Goal: Entertainment & Leisure: Consume media (video, audio)

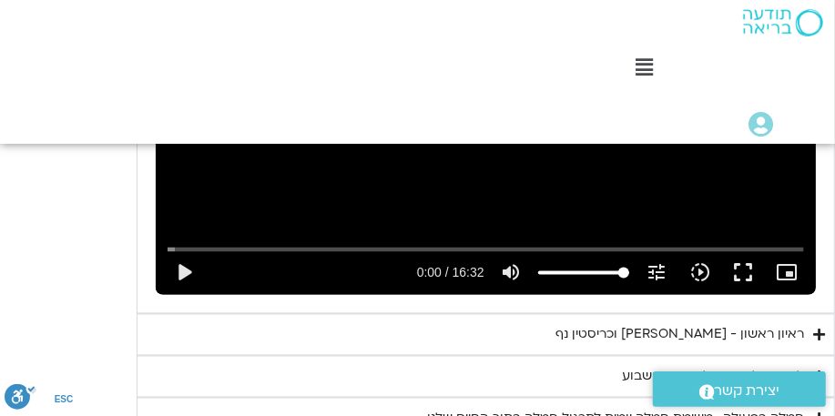
scroll to position [1412, 0]
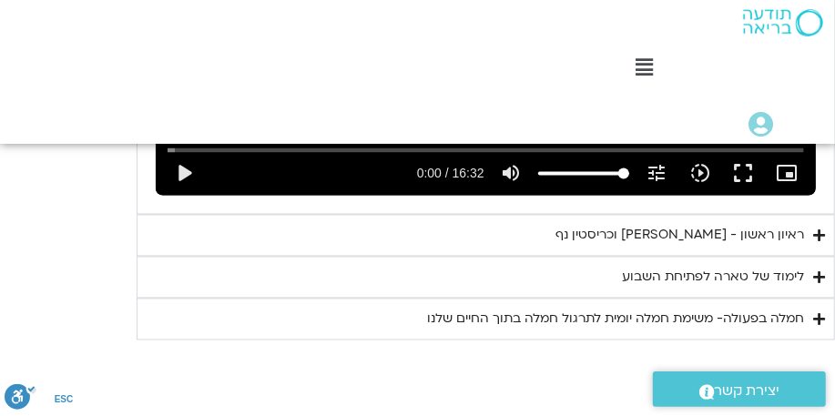
click at [707, 230] on summary "ראיון ראשון - [PERSON_NAME] וכריסטין נף" at bounding box center [486, 236] width 699 height 42
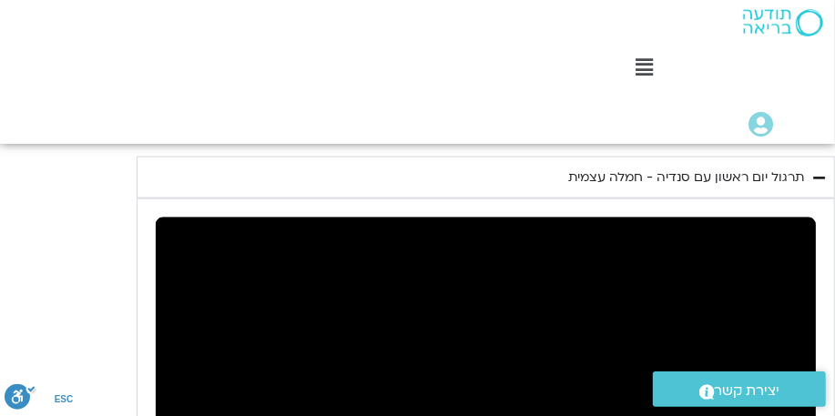
scroll to position [1015, 0]
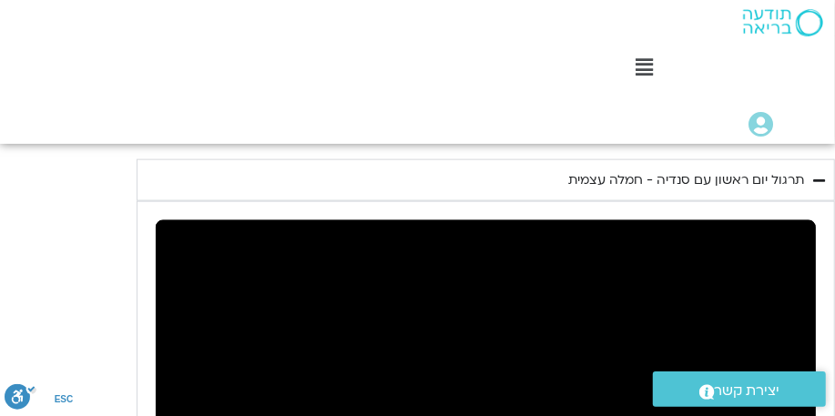
click at [707, 180] on icon "Accordion. Open links with Enter or Space, close with Escape, and navigate with…" at bounding box center [819, 181] width 12 height 14
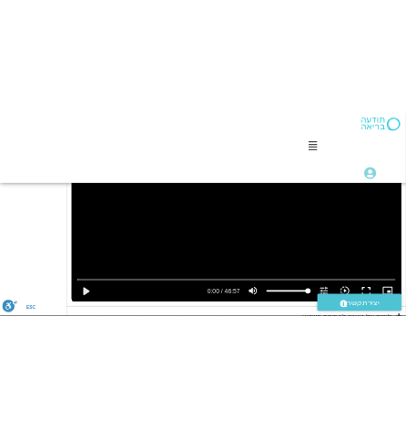
scroll to position [1267, 0]
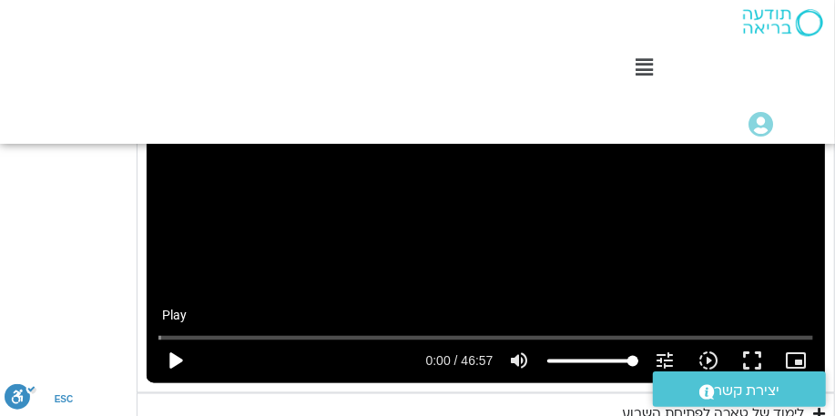
click at [171, 361] on button "play_arrow" at bounding box center [175, 362] width 44 height 44
type input "6.614204"
type input "76.9913647001856"
type input "6.68593"
type input "76.0713421031394"
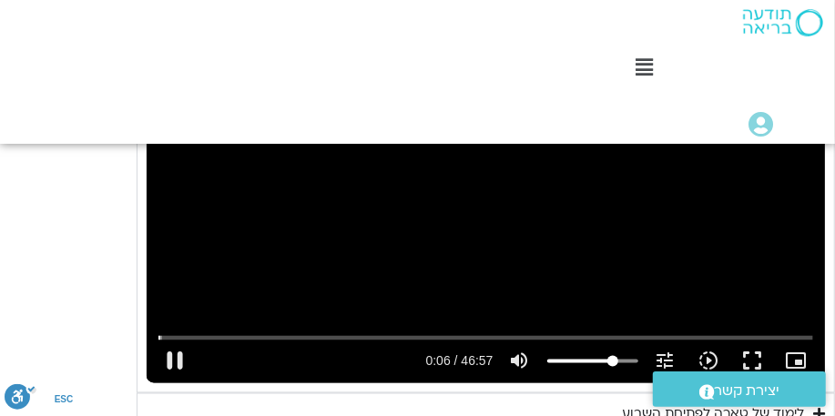
type input "6.948127"
type input "60.7214914050521"
type input "7.096372"
type input "51.505124687273"
type input "7.264894"
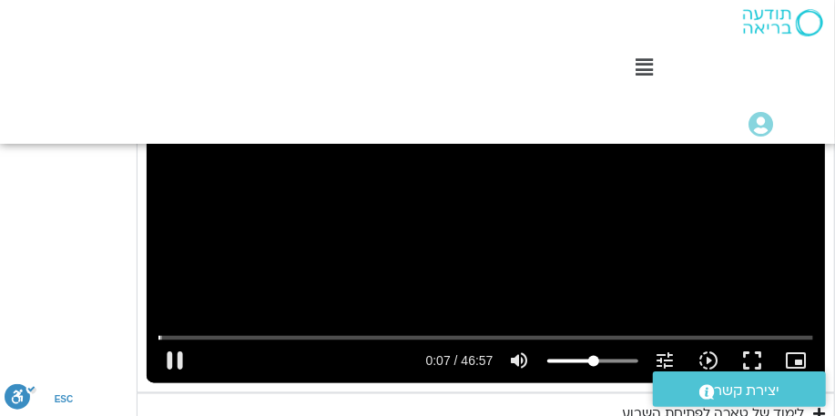
type input "41.562424340247"
type input "7.365319"
type input "40.3599386651602"
type input "7.387607"
type input "39.2462271003147"
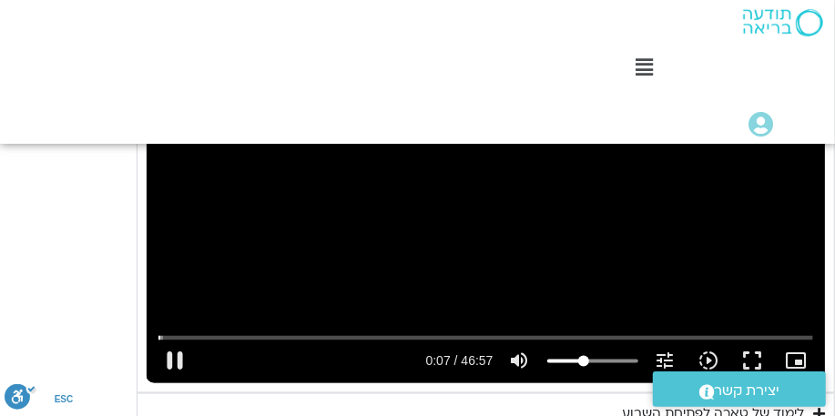
type input "7.418262"
type input "35.840529416512"
type input "7.525672"
type input "33.0481801307401"
type input "7.708802"
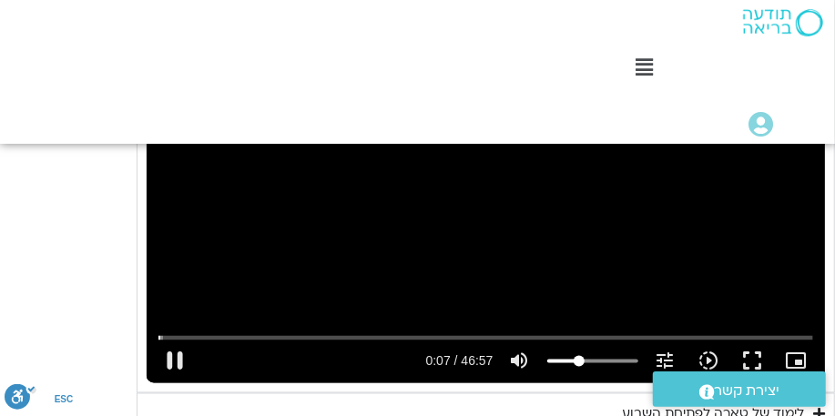
type input "31.4260350254217"
type input "7.758782"
type input "29.3035267532887"
type input "8.028407"
type input "29.2712452586555"
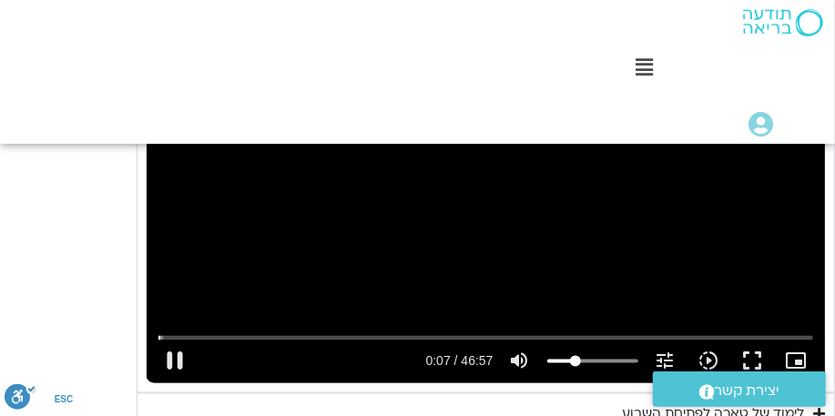
type input "8.045491"
type input "29.3761601162134"
type input "8.078746"
type input "29.6263416996207"
type input "8.094667"
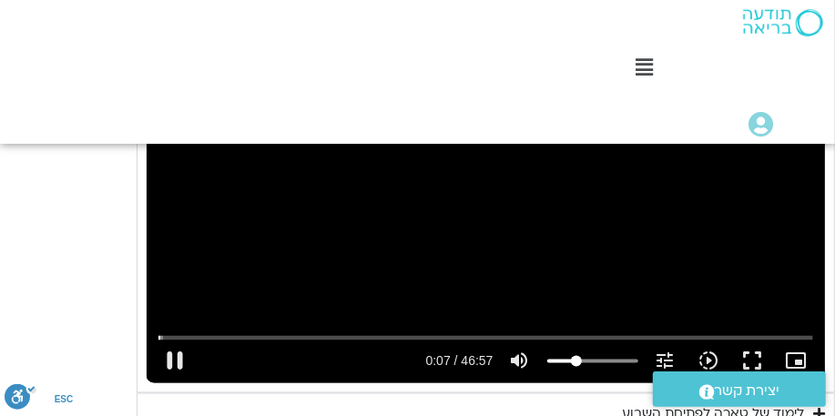
type input "29.876523283028"
type input "8.154389"
type input "30.3768864498426"
type input "8.161984"
type input "30.5867161649584"
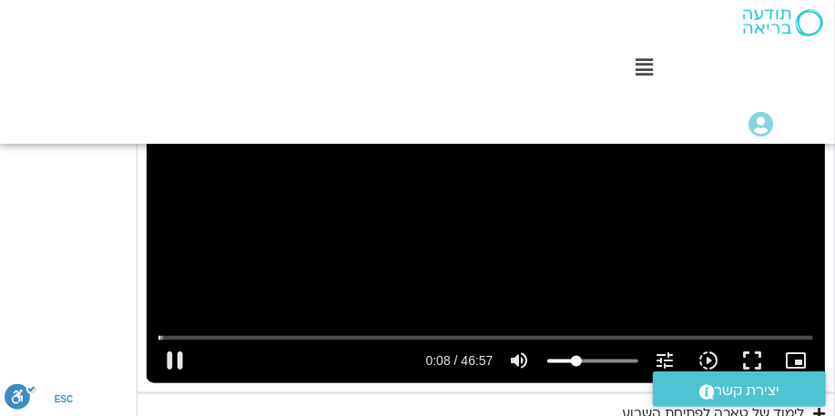
type input "8.19548"
type input "30.9660237268986"
type input "8.230791"
type input "31.2888386732306"
type input "8.249509"
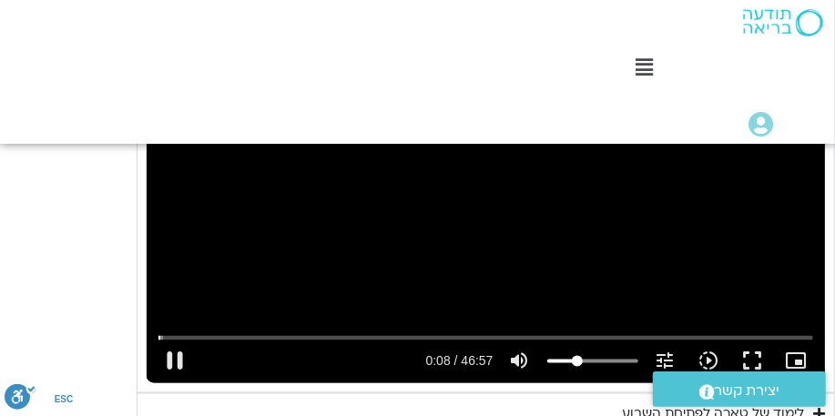
type input "31.7649907190703"
type input "8.514178"
drag, startPoint x: 635, startPoint y: 359, endPoint x: 580, endPoint y: 363, distance: 54.8
type input "35.1626180292148"
click at [580, 363] on input "Volume" at bounding box center [592, 361] width 91 height 11
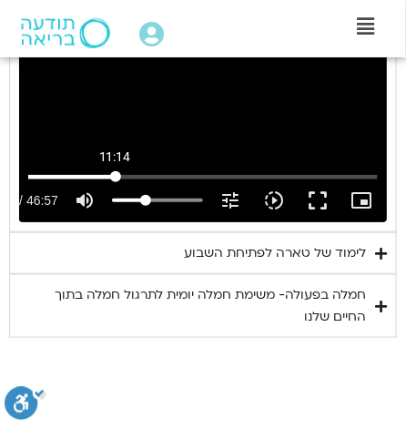
click at [115, 179] on input "Seek" at bounding box center [203, 176] width 350 height 11
drag, startPoint x: 116, startPoint y: 179, endPoint x: 106, endPoint y: 179, distance: 10.0
click at [106, 179] on input "Seek" at bounding box center [203, 176] width 350 height 11
drag, startPoint x: 107, startPoint y: 176, endPoint x: 86, endPoint y: 176, distance: 21.9
click at [86, 176] on input "Seek" at bounding box center [203, 176] width 350 height 11
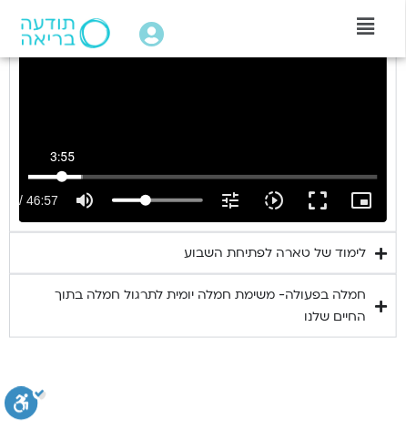
drag, startPoint x: 85, startPoint y: 177, endPoint x: 62, endPoint y: 177, distance: 22.8
click at [62, 177] on input "Seek" at bounding box center [203, 176] width 350 height 11
click at [143, 141] on div "Skip Ad 5:11 pause 3:58 / 46:57 volume_up Mute tune Resolution Auto 720p slow_m…" at bounding box center [203, 118] width 368 height 207
click at [177, 160] on div "Skip Ad 3:55 play_arrow 3:58 / 46:57 volume_up Mute tune Resolution Auto 720p s…" at bounding box center [203, 118] width 368 height 207
drag, startPoint x: 57, startPoint y: 177, endPoint x: 36, endPoint y: 177, distance: 20.9
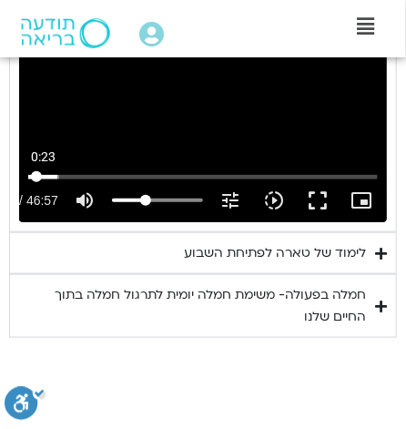
click at [36, 177] on input "Seek" at bounding box center [203, 176] width 350 height 11
click at [270, 199] on icon "slow_motion_video" at bounding box center [274, 200] width 22 height 22
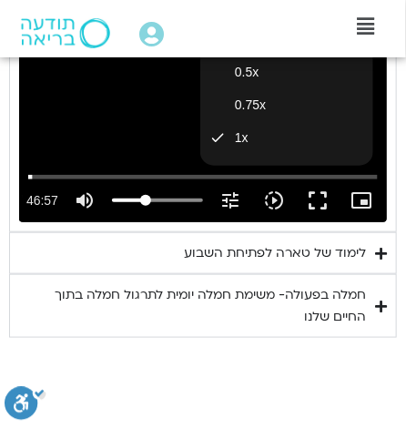
click at [137, 117] on div "Skip Ad 9:13 pause 0:26 / 46:57 volume_up Mute tune Resolution Auto 720p slow_m…" at bounding box center [203, 118] width 368 height 207
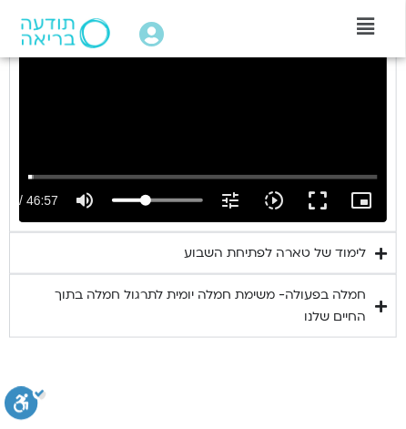
click at [208, 101] on div "Skip Ad 30:54 pause 0:32 / 46:57 volume_up Mute tune Resolution Auto 720p slow_…" at bounding box center [203, 118] width 368 height 207
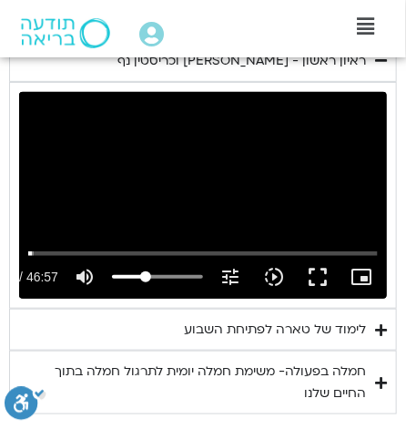
scroll to position [1173, 0]
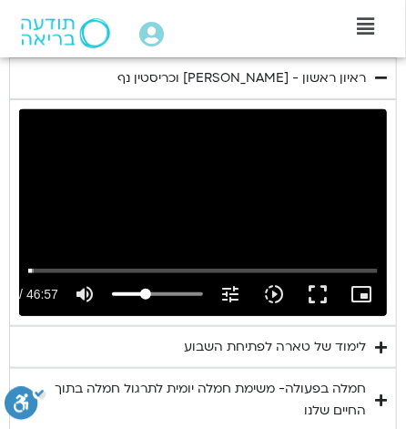
click at [168, 229] on div "Skip Ad 17:47 play_arrow 0:32 / 46:57 volume_up Mute tune Resolution Auto 720p …" at bounding box center [203, 212] width 368 height 207
click at [195, 209] on div "Skip Ad 11:44 pause 1:45 / 46:57 volume_up Mute tune Resolution Auto 720p slow_…" at bounding box center [203, 212] width 368 height 207
click at [147, 209] on div "Skip Ad 2:24 play_arrow 1:45 / 46:57 volume_up Mute tune Resolution Auto 720p s…" at bounding box center [203, 212] width 368 height 207
click at [196, 198] on div "Skip Ad 0:00 pause 2:14 / 46:57 volume_up Mute tune Resolution Auto 720p slow_m…" at bounding box center [203, 212] width 368 height 207
click at [148, 230] on div "Skip Ad 0:00 play_arrow 2:14 / 46:57 volume_up Mute tune Resolution Auto 720p s…" at bounding box center [203, 212] width 368 height 207
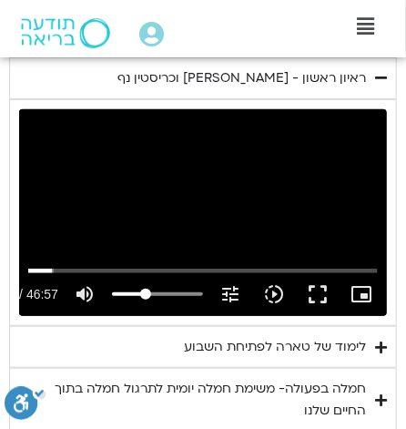
click at [182, 220] on div "Skip Ad 0:00 pause 3:10 / 46:57 volume_up Mute tune Resolution Auto 720p slow_m…" at bounding box center [203, 212] width 368 height 207
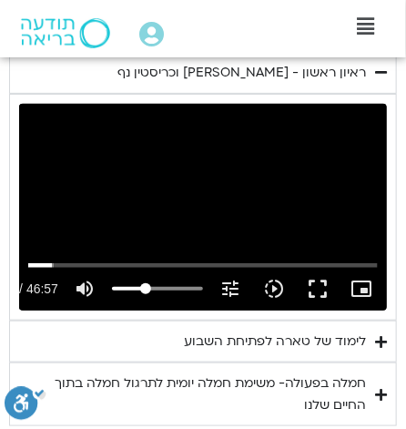
click at [164, 227] on div "Skip Ad 9:58 play_arrow 3:11 / 46:57 volume_up Mute tune Resolution Auto 720p s…" at bounding box center [203, 207] width 368 height 207
click at [199, 253] on div "Skip Ad 21:42 pause 10:06 / 46:57 volume_up Mute tune Resolution Auto 720p slow…" at bounding box center [203, 280] width 361 height 59
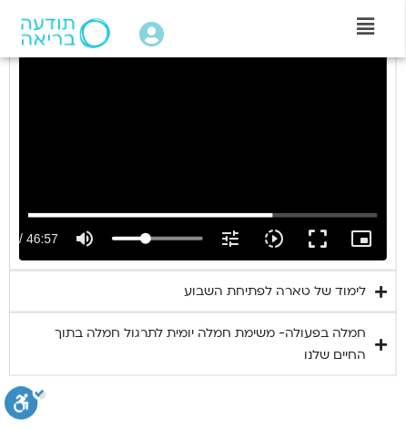
scroll to position [1243, 0]
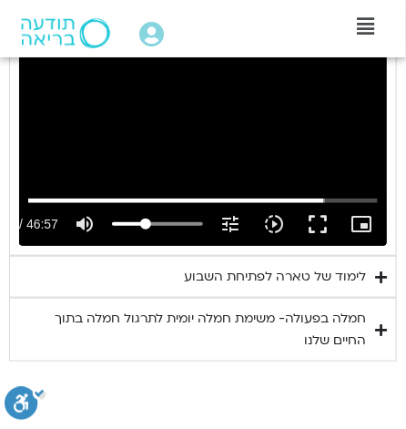
click at [176, 185] on div "Skip Ad 6:11 pause 39:40 / 46:57 volume_up Mute tune Resolution Auto 720p slow_…" at bounding box center [203, 142] width 368 height 207
click at [178, 185] on div "Skip Ad 6:11 play_arrow 39:41 / 46:57 volume_up Mute tune Resolution Auto 720p …" at bounding box center [203, 142] width 368 height 207
click at [273, 224] on icon "slow_motion_video" at bounding box center [274, 224] width 22 height 22
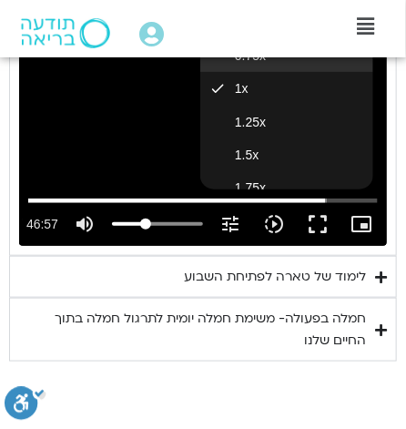
scroll to position [82, 0]
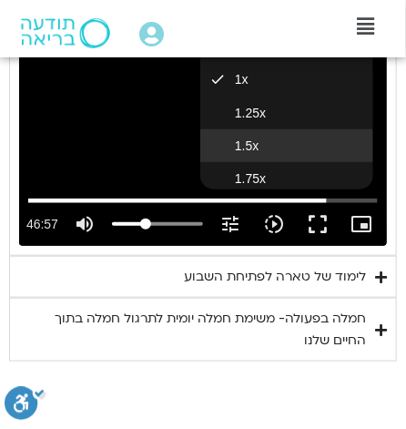
click at [265, 139] on button "1.5x" at bounding box center [286, 145] width 173 height 33
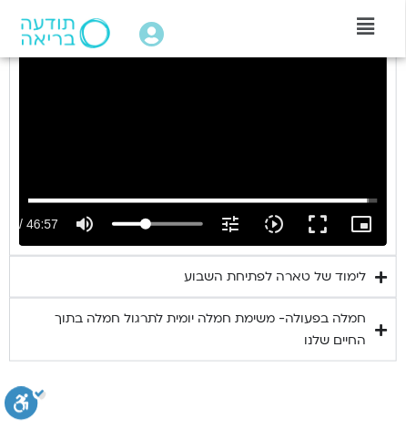
click at [161, 173] on div "Skip Ad 12:52 pause 45:31 / 46:57 volume_up Mute tune Resolution Auto 720p slow…" at bounding box center [203, 142] width 368 height 207
click at [133, 194] on div "Skip Ad 12:29 play_arrow 45:32 / 46:57 volume_up Mute tune Resolution Auto 720p…" at bounding box center [203, 216] width 361 height 59
click at [203, 124] on div "Skip Ad 11:51 play_arrow 45:32 / 46:57 volume_up Mute tune Resolution Auto 720p…" at bounding box center [203, 142] width 368 height 207
drag, startPoint x: 371, startPoint y: 202, endPoint x: 385, endPoint y: 204, distance: 14.7
click at [378, 204] on input "Seek" at bounding box center [203, 200] width 350 height 11
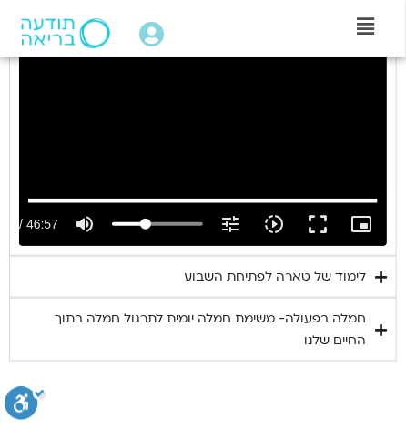
click at [287, 276] on div "לימוד של טארה לפתיחת השבוע" at bounding box center [275, 277] width 182 height 22
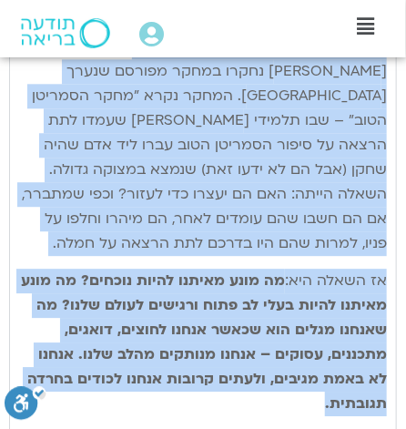
scroll to position [1796, 0]
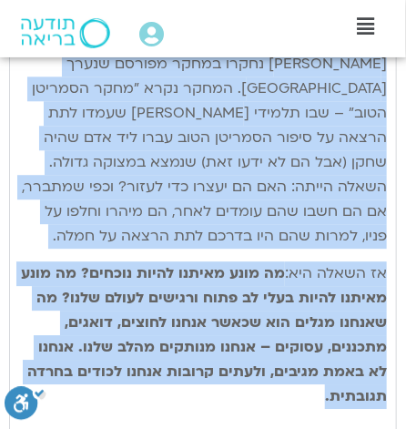
drag, startPoint x: 385, startPoint y: 172, endPoint x: 55, endPoint y: 405, distance: 404.5
click at [55, 398] on div "נתחיל את היום שלנו עם היסוד הבסיסי ביותר של חמלה – נוכחות קשובה המושרשת בגוף. א…" at bounding box center [203, 261] width 368 height 1012
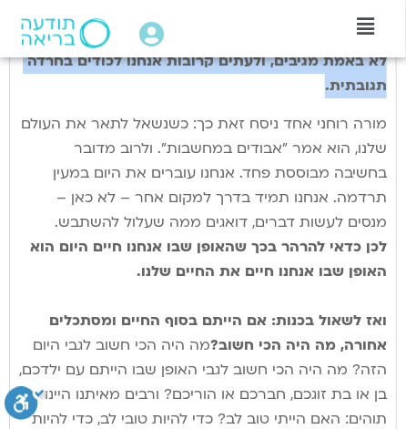
scroll to position [2103, 0]
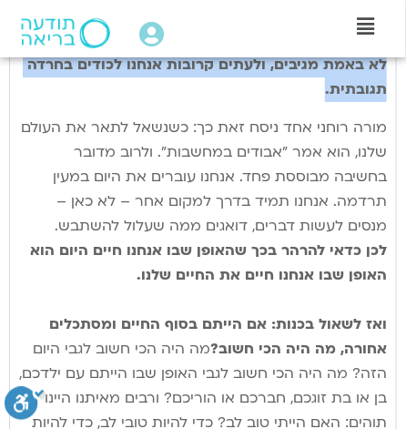
copy div "lorem ip dolo sita co adipi elitse doeiu te inci – utlabo etdol magnaal enim. a…"
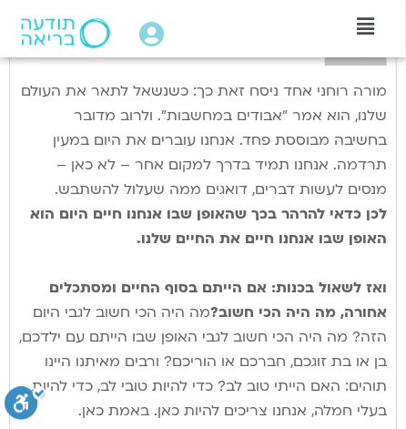
scroll to position [2086, 0]
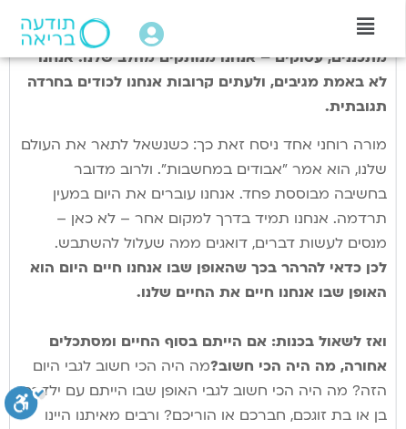
click at [383, 147] on span "מורה רוחני אחד ניסח זאת כך: כשנשאל לתאר את העולם שלנו, הוא אמר "אבודים במחשבות"…" at bounding box center [204, 219] width 366 height 168
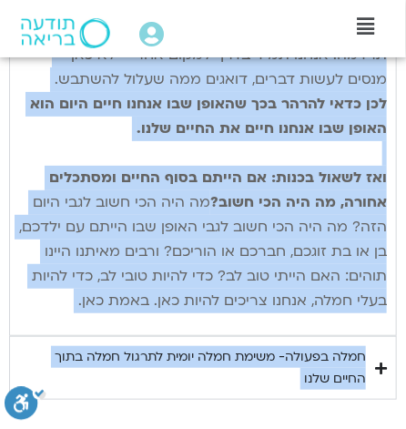
scroll to position [2353, 0]
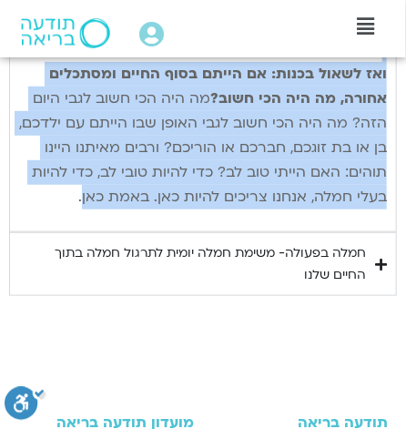
drag, startPoint x: 385, startPoint y: 146, endPoint x: 88, endPoint y: 208, distance: 303.3
click at [88, 208] on p "מורה רוחני אחד ניסח זאת כך: כשנשאל לתאר את העולם שלנו, הוא אמר "אבודים במחשבות"…" at bounding box center [203, 37] width 368 height 344
copy p "lore ipsum dol sita con ad: elitse doei te incid utla, etd mag "aliqua enimadm"…"
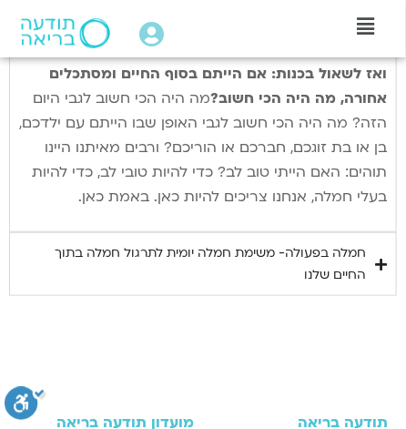
click at [379, 261] on icon "Accordion. Open links with Enter or Space, close with Escape, and navigate with…" at bounding box center [381, 265] width 12 height 14
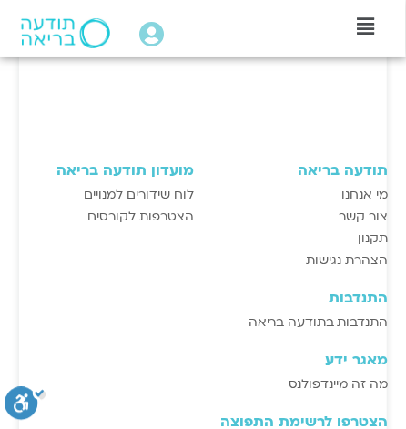
scroll to position [2672, 0]
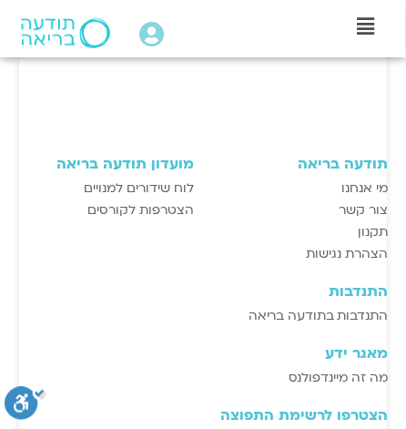
click at [244, 288] on h3 "התנדבות" at bounding box center [316, 292] width 144 height 16
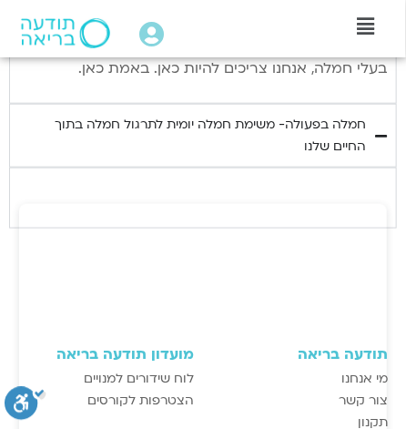
scroll to position [2477, 0]
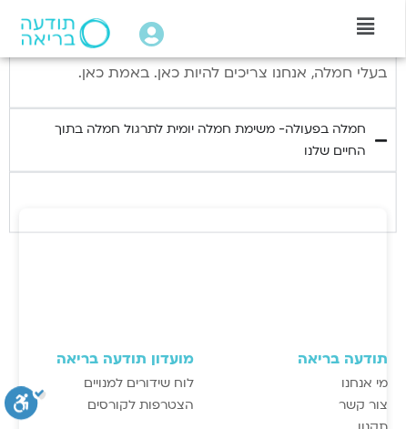
click at [381, 138] on icon "Accordion. Open links with Enter or Space, close with Escape, and navigate with…" at bounding box center [381, 141] width 12 height 14
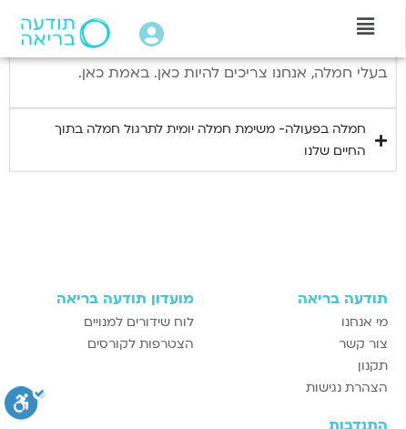
click at [381, 138] on icon "Accordion. Open links with Enter or Space, close with Escape, and navigate with…" at bounding box center [381, 141] width 12 height 14
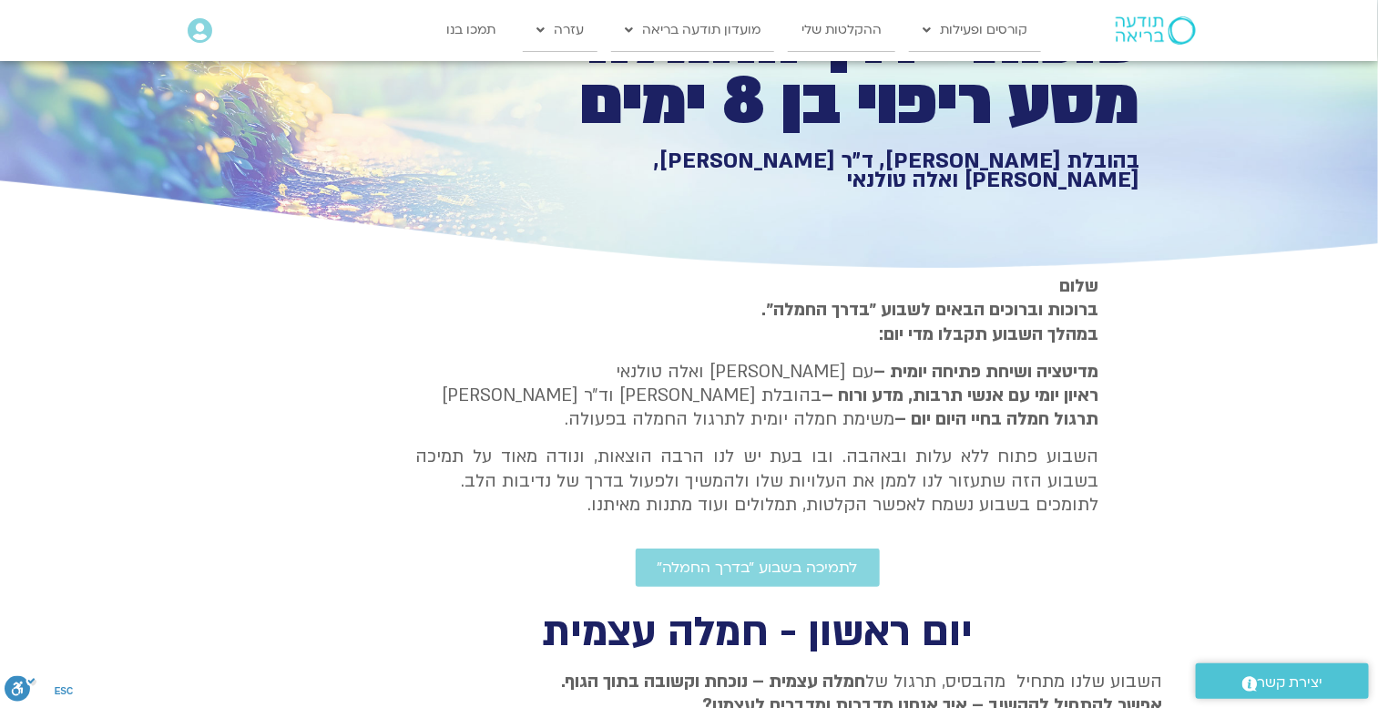
scroll to position [0, 0]
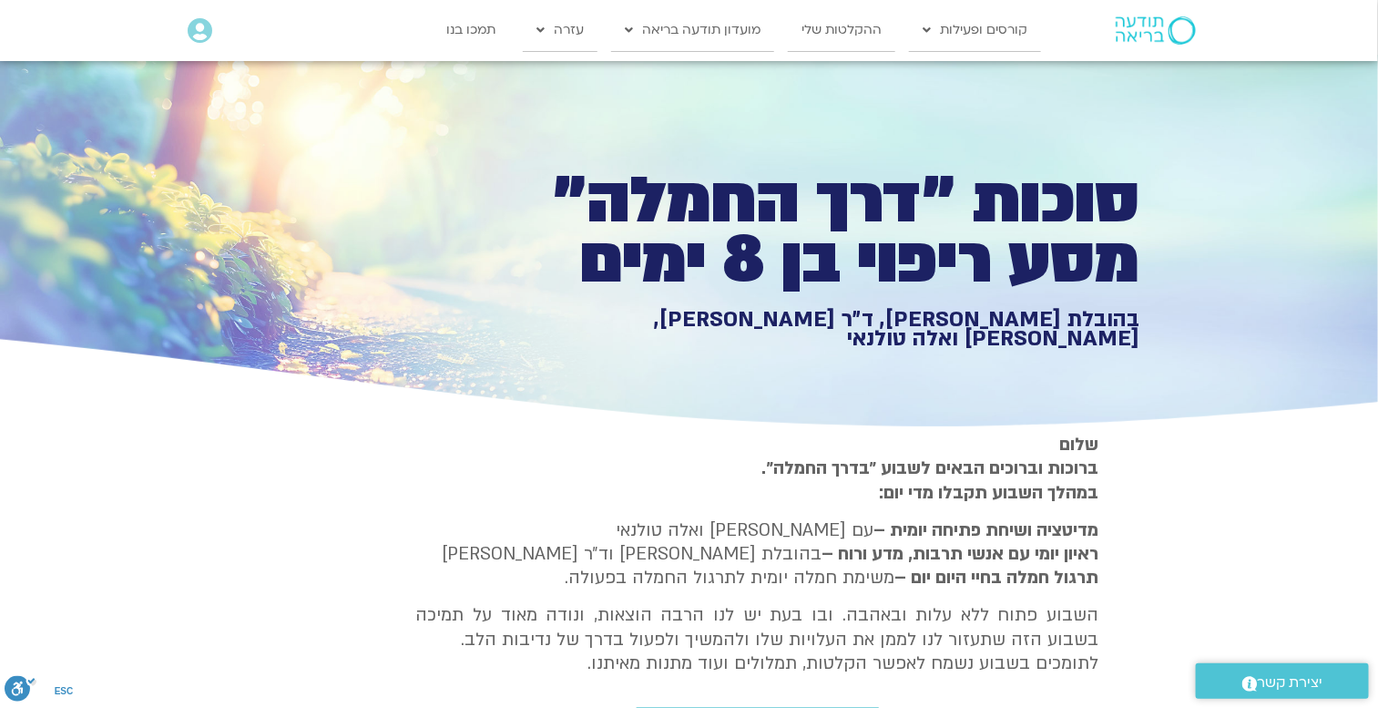
type input "2817.733333"
